Goal: Task Accomplishment & Management: Complete application form

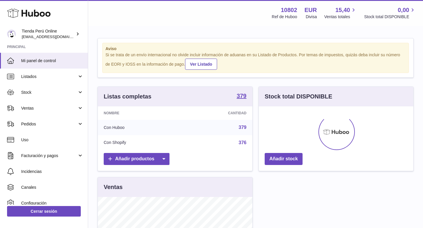
scroll to position [92, 154]
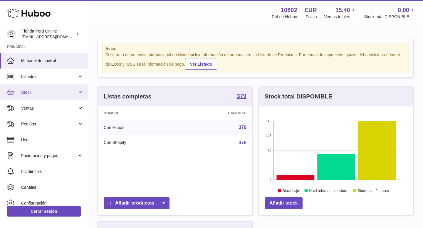
click at [49, 96] on link "Stock" at bounding box center [44, 93] width 88 height 16
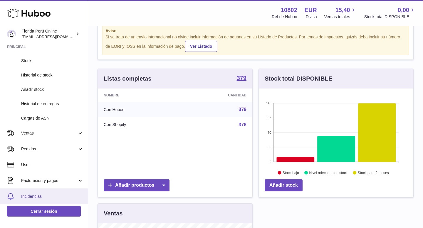
scroll to position [44, 0]
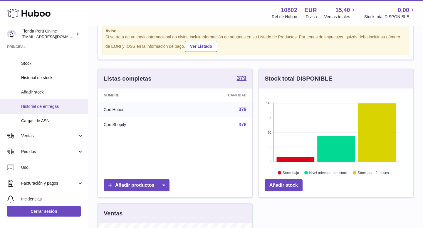
click at [47, 102] on link "Historial de entregas" at bounding box center [44, 106] width 88 height 14
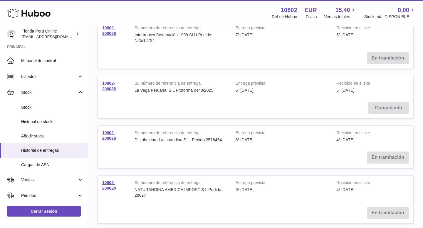
scroll to position [304, 0]
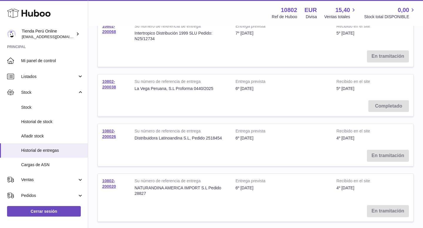
click at [382, 150] on td "En tramitación" at bounding box center [255, 156] width 315 height 21
click at [110, 129] on link "10802-200026" at bounding box center [109, 134] width 14 height 10
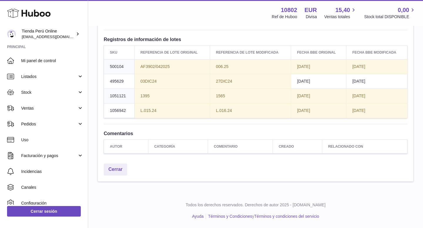
scroll to position [981, 0]
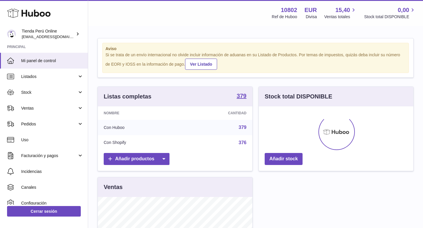
scroll to position [92, 154]
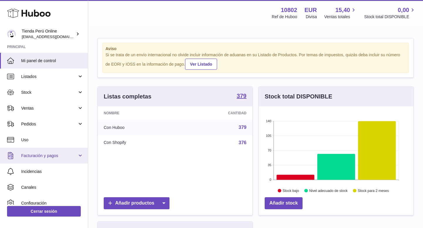
click at [55, 156] on span "Facturación y pagos" at bounding box center [49, 156] width 56 height 6
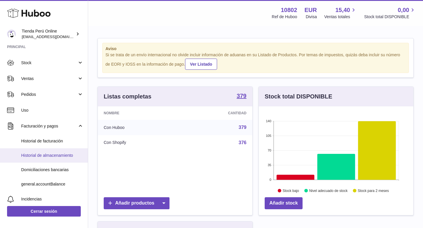
scroll to position [30, 0]
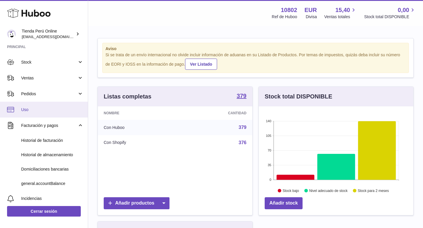
click at [30, 109] on span "Uso" at bounding box center [52, 110] width 62 height 6
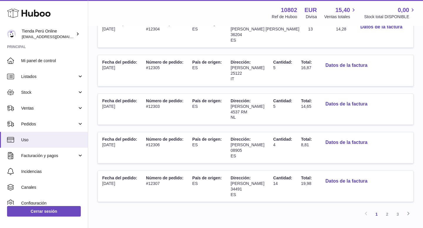
scroll to position [318, 0]
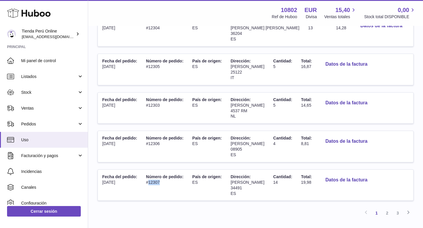
drag, startPoint x: 160, startPoint y: 162, endPoint x: 149, endPoint y: 164, distance: 11.3
click at [149, 170] on td "Número de pedido: #12307" at bounding box center [164, 185] width 46 height 31
copy td "12307"
drag, startPoint x: 291, startPoint y: 162, endPoint x: 301, endPoint y: 162, distance: 9.7
click at [301, 170] on td "Total: 19,98" at bounding box center [306, 185] width 20 height 31
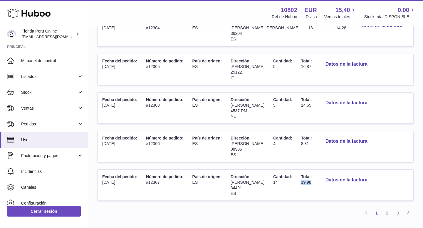
copy span "19,98"
click at [387, 208] on link "2" at bounding box center [387, 213] width 11 height 11
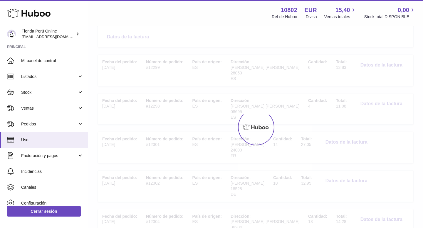
scroll to position [26, 0]
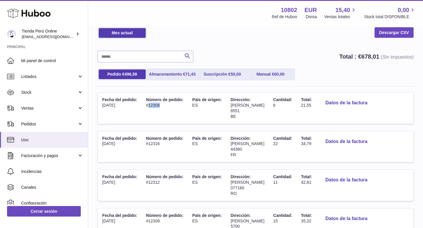
drag, startPoint x: 149, startPoint y: 104, endPoint x: 166, endPoint y: 104, distance: 17.0
click at [166, 104] on td "Número de pedido: #12308" at bounding box center [164, 108] width 46 height 31
copy td "12308"
drag, startPoint x: 294, startPoint y: 107, endPoint x: 305, endPoint y: 107, distance: 10.9
click at [305, 107] on td "Total: 21,55" at bounding box center [306, 108] width 20 height 31
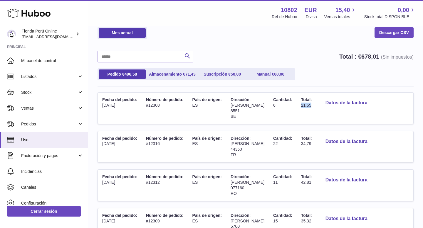
copy span "21,55"
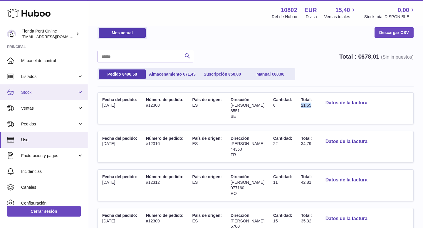
click at [45, 97] on link "Stock" at bounding box center [44, 93] width 88 height 16
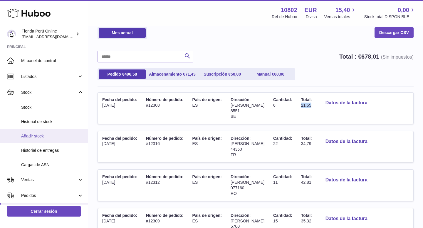
click at [41, 140] on link "Añadir stock" at bounding box center [44, 136] width 88 height 14
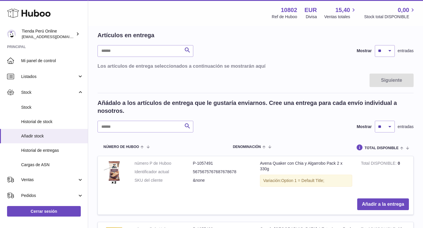
scroll to position [23, 0]
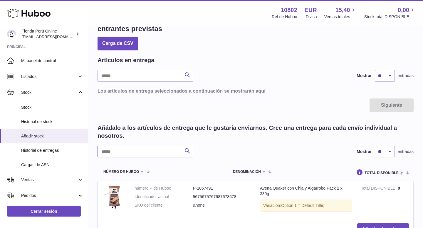
click at [120, 151] on input "text" at bounding box center [145, 152] width 96 height 12
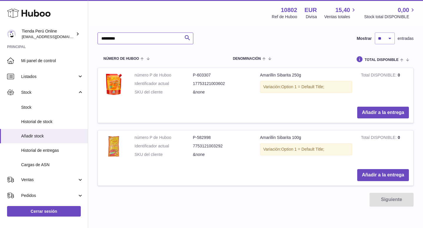
scroll to position [110, 0]
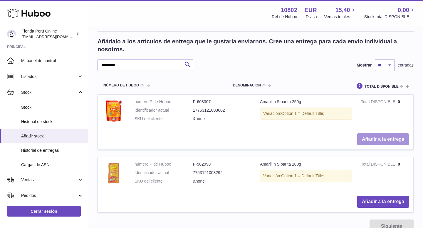
click at [372, 140] on button "Añadir a la entrega" at bounding box center [383, 140] width 52 height 12
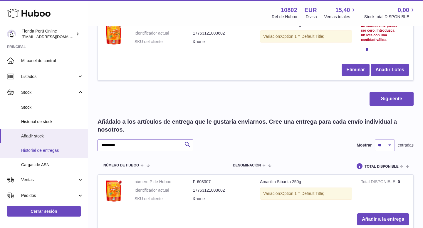
drag, startPoint x: 131, startPoint y: 147, endPoint x: 83, endPoint y: 148, distance: 47.8
click at [82, 148] on div "Huboo Tienda Perú Online contacto@tiendaperuonline.com Principal Mi panel de co…" at bounding box center [211, 125] width 423 height 470
type input "*********"
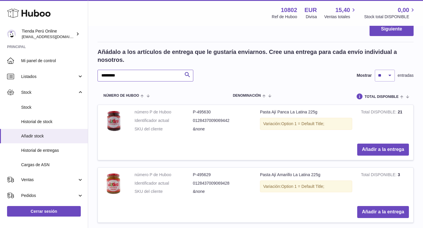
scroll to position [181, 0]
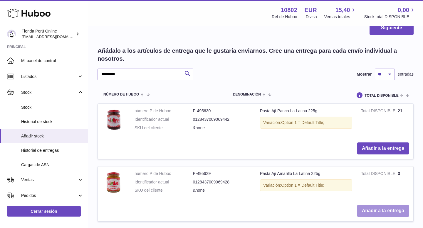
click at [372, 210] on button "Añadir a la entrega" at bounding box center [383, 211] width 52 height 12
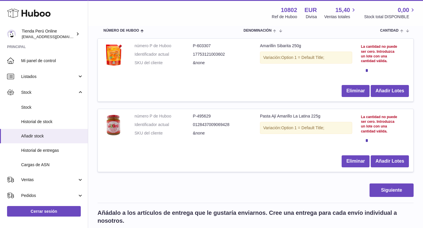
scroll to position [79, 0]
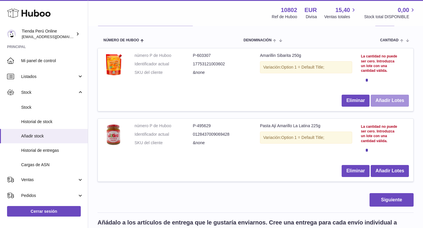
click at [394, 100] on button "Añadir Lotes" at bounding box center [389, 101] width 38 height 12
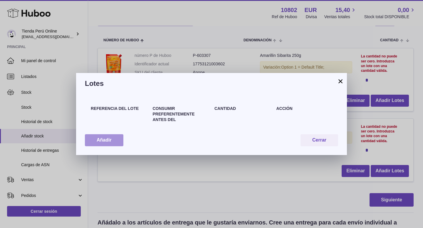
click at [103, 136] on button "Añadir" at bounding box center [104, 140] width 38 height 12
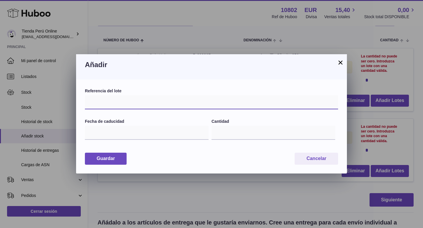
click at [106, 104] on input "text" at bounding box center [211, 102] width 253 height 14
paste input "*******"
type input "*******"
click at [156, 90] on label "Referencia del lote" at bounding box center [211, 91] width 253 height 6
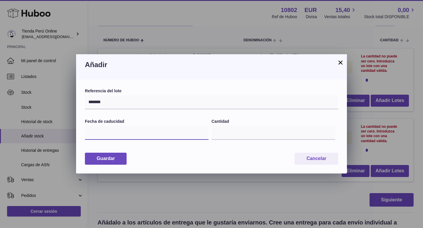
click at [133, 132] on input "text" at bounding box center [147, 133] width 124 height 14
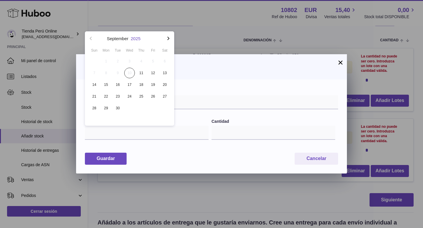
click at [137, 38] on button "2025" at bounding box center [136, 38] width 10 height 4
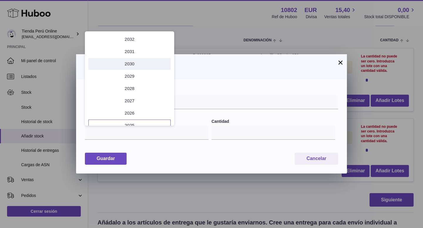
scroll to position [38, 0]
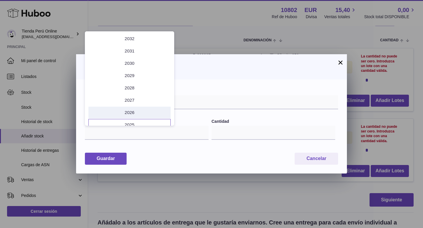
click at [135, 110] on li "2026" at bounding box center [129, 113] width 82 height 12
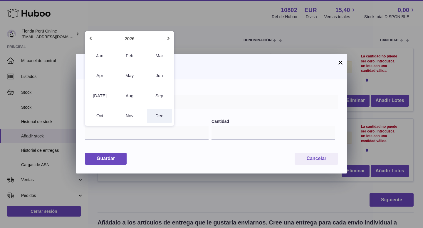
click at [158, 119] on button "Dec" at bounding box center [159, 116] width 25 height 14
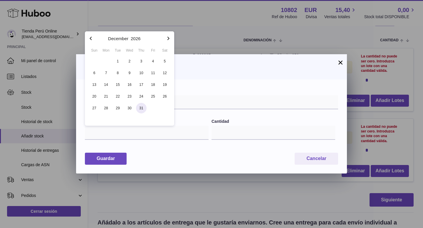
click at [141, 106] on span "31" at bounding box center [141, 108] width 11 height 11
type input "**********"
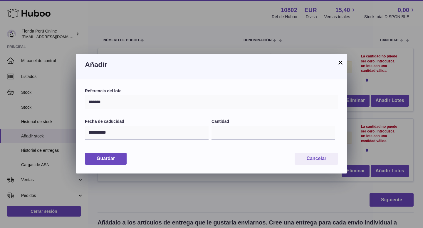
click at [340, 64] on button "×" at bounding box center [340, 62] width 7 height 7
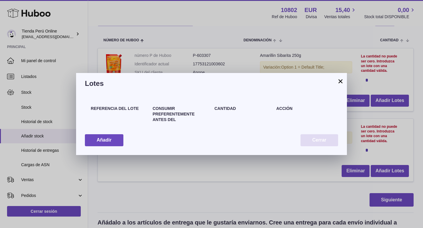
click at [318, 141] on button "Cerrar" at bounding box center [319, 140] width 38 height 12
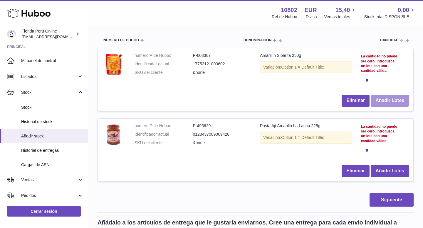
click at [393, 102] on button "Añadir Lotes" at bounding box center [389, 101] width 38 height 12
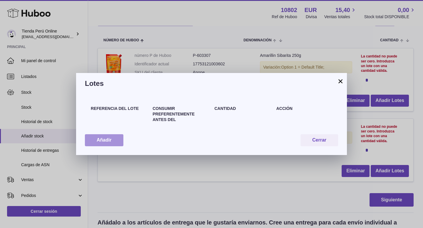
click at [117, 140] on button "Añadir" at bounding box center [104, 140] width 38 height 12
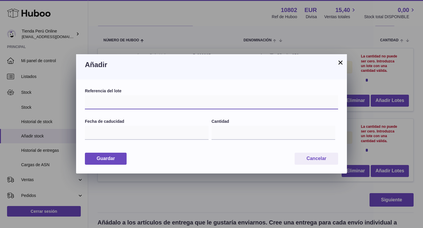
click at [144, 107] on input "text" at bounding box center [211, 102] width 253 height 14
paste input "*********"
type input "*********"
click at [167, 90] on label "Referencia del lote" at bounding box center [211, 91] width 253 height 6
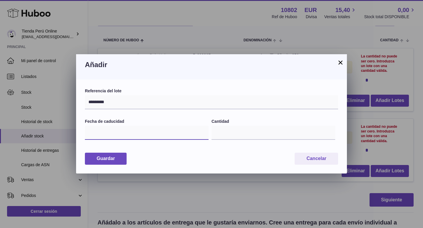
click at [108, 137] on input "text" at bounding box center [147, 133] width 124 height 14
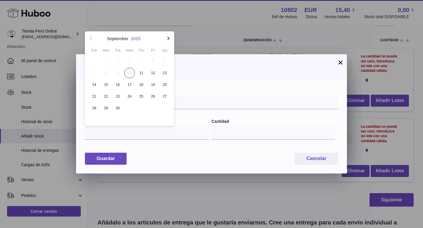
click at [139, 39] on button "2025" at bounding box center [136, 38] width 10 height 4
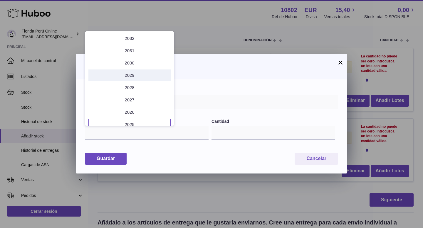
scroll to position [39, 0]
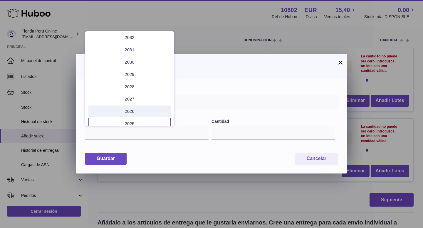
click at [139, 112] on li "2026" at bounding box center [129, 112] width 82 height 12
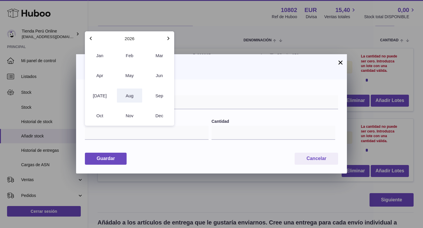
click at [135, 96] on button "Aug" at bounding box center [129, 96] width 25 height 14
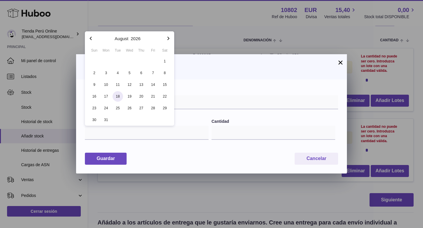
click at [118, 97] on span "18" at bounding box center [117, 96] width 11 height 11
type input "**********"
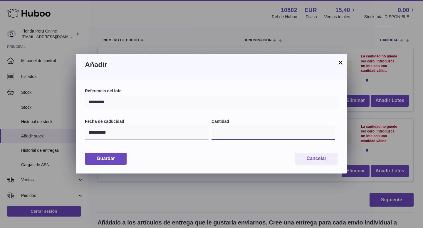
click at [227, 131] on input "*" at bounding box center [273, 133] width 124 height 14
type input "**"
click at [211, 155] on div "Guardar Cancelar" at bounding box center [211, 159] width 253 height 12
click at [114, 159] on button "Guardar" at bounding box center [106, 159] width 42 height 12
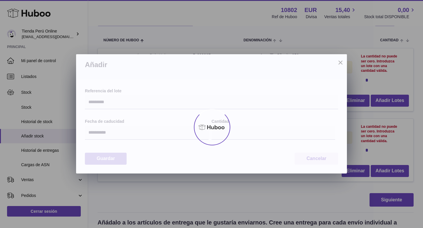
type input "**"
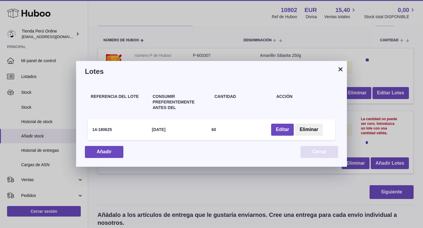
click at [314, 153] on button "Cerrar" at bounding box center [319, 152] width 38 height 12
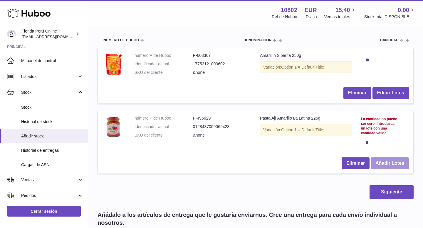
click at [389, 164] on button "Añadir Lotes" at bounding box center [389, 164] width 38 height 12
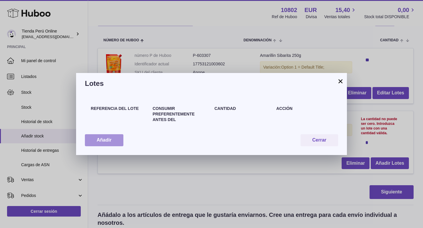
click at [107, 138] on button "Añadir" at bounding box center [104, 140] width 38 height 12
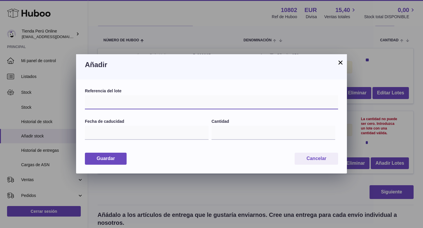
click at [133, 103] on input "text" at bounding box center [211, 102] width 253 height 14
paste input "*******"
type input "*******"
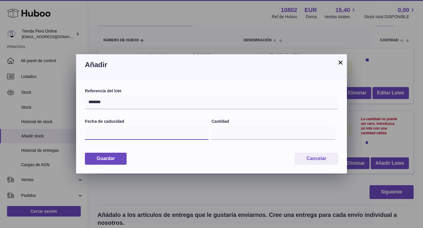
click at [126, 137] on input "text" at bounding box center [147, 133] width 124 height 14
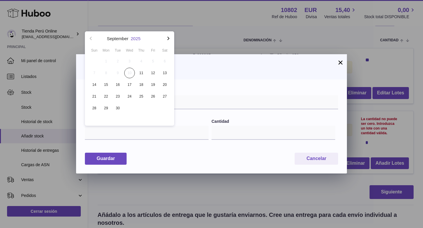
click at [135, 37] on button "2025" at bounding box center [136, 38] width 10 height 4
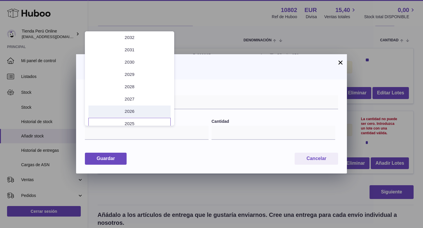
click at [141, 110] on li "2026" at bounding box center [129, 112] width 82 height 12
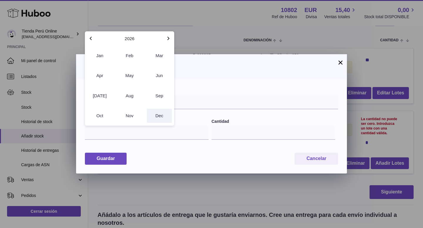
click at [162, 115] on button "Dec" at bounding box center [159, 116] width 25 height 14
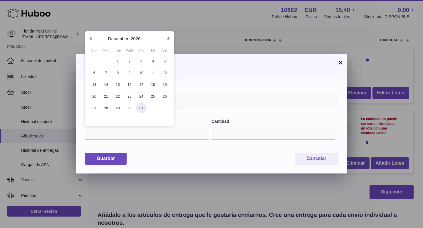
click at [139, 108] on span "31" at bounding box center [141, 108] width 11 height 11
type input "**********"
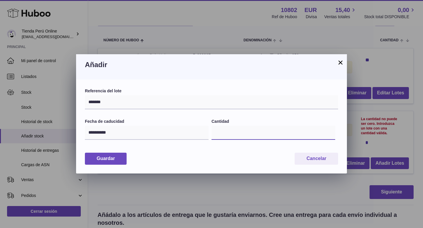
click at [233, 130] on input "*" at bounding box center [273, 133] width 124 height 14
type input "**"
click at [266, 122] on label "Cantidad" at bounding box center [273, 122] width 124 height 6
click at [266, 126] on input "**" at bounding box center [273, 133] width 124 height 14
click at [122, 159] on button "Guardar" at bounding box center [106, 159] width 42 height 12
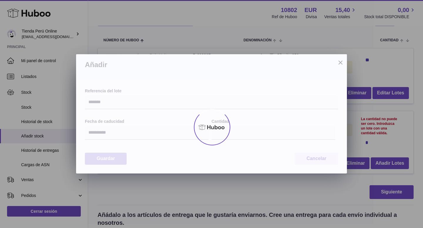
type input "**"
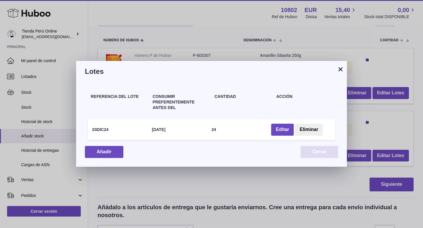
click at [315, 155] on button "Cerrar" at bounding box center [319, 152] width 38 height 12
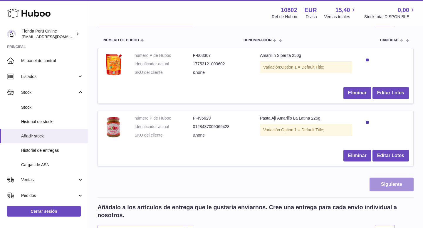
click at [391, 185] on button "Siguiente" at bounding box center [391, 185] width 44 height 14
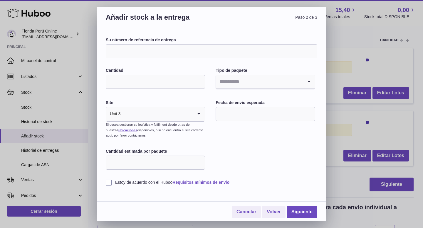
click at [182, 53] on input "Su número de referencia de entrega" at bounding box center [211, 51] width 211 height 14
click at [157, 49] on input "Su número de referencia de entrega" at bounding box center [211, 51] width 211 height 14
paste input "**********"
paste input "********"
type input "**********"
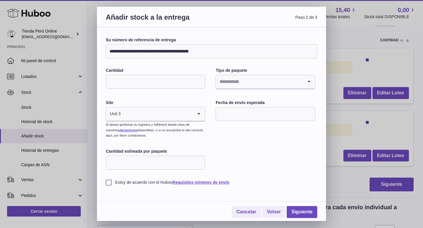
click at [165, 85] on input "Cantidad" at bounding box center [155, 82] width 99 height 14
type input "*"
click at [308, 82] on icon "Search for option" at bounding box center [309, 82] width 12 height 14
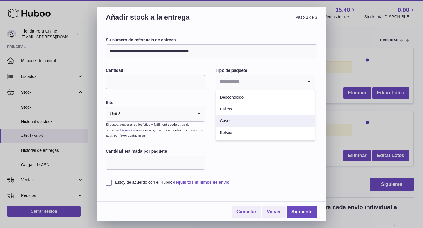
click at [263, 123] on li "Cases" at bounding box center [265, 121] width 98 height 12
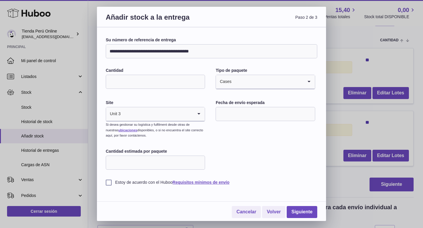
click at [259, 118] on input "text" at bounding box center [264, 114] width 99 height 14
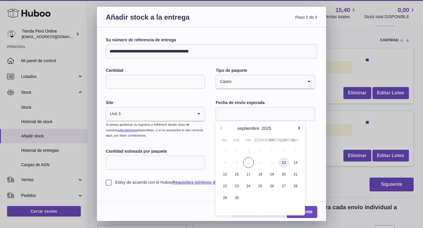
click at [285, 164] on span "13" at bounding box center [283, 163] width 11 height 11
type input "**********"
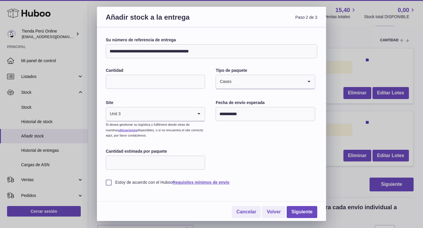
click at [162, 166] on input "Cantidad estimada por paquete" at bounding box center [155, 163] width 99 height 14
type input "**"
click at [109, 183] on label "Estoy de acuerdo con el Huboo Requisitos mínimos de envío" at bounding box center [211, 183] width 211 height 6
click at [306, 211] on link "Siguiente" at bounding box center [301, 212] width 31 height 12
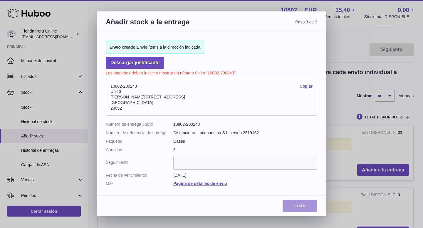
click at [299, 205] on link "Listo" at bounding box center [299, 206] width 35 height 12
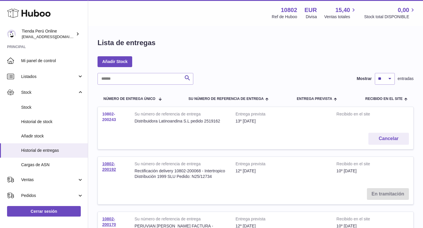
click at [108, 118] on link "10802-200243" at bounding box center [109, 117] width 14 height 10
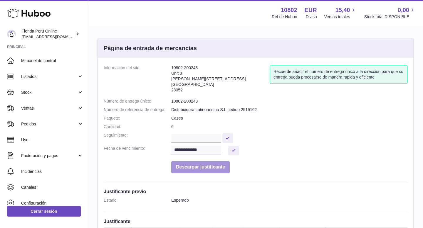
click at [207, 166] on button "Descargar justificante" at bounding box center [200, 167] width 58 height 12
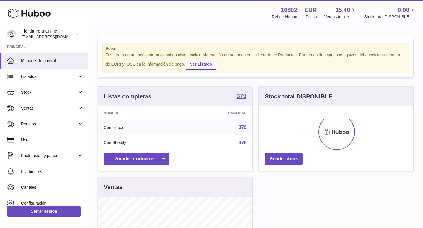
scroll to position [92, 154]
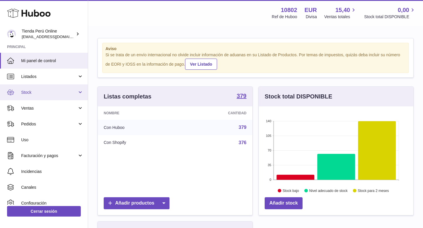
click at [53, 97] on link "Stock" at bounding box center [44, 93] width 88 height 16
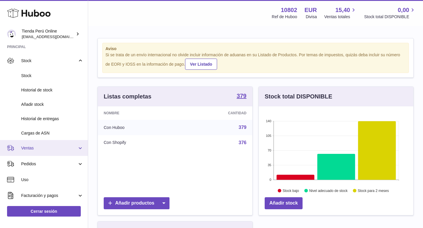
scroll to position [33, 0]
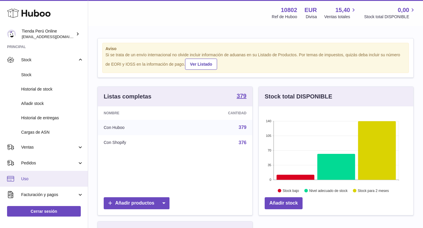
click at [36, 173] on link "Uso" at bounding box center [44, 179] width 88 height 16
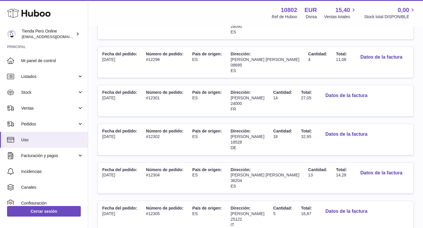
scroll to position [338, 0]
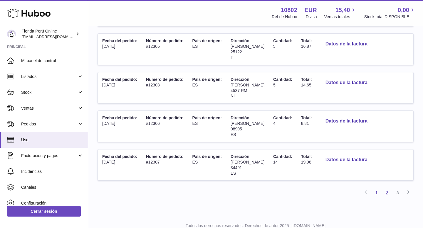
click at [387, 188] on link "2" at bounding box center [387, 193] width 11 height 11
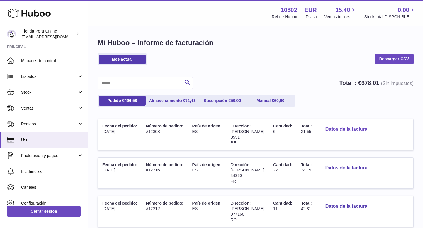
click at [326, 129] on button "Datos de la factura" at bounding box center [345, 130] width 51 height 12
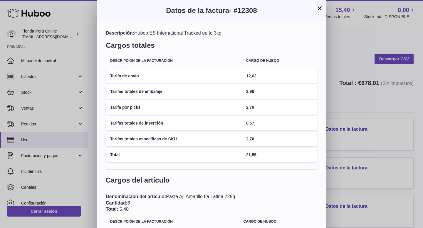
click at [319, 11] on button "×" at bounding box center [319, 8] width 7 height 7
